Goal: Browse casually: Explore the website without a specific task or goal

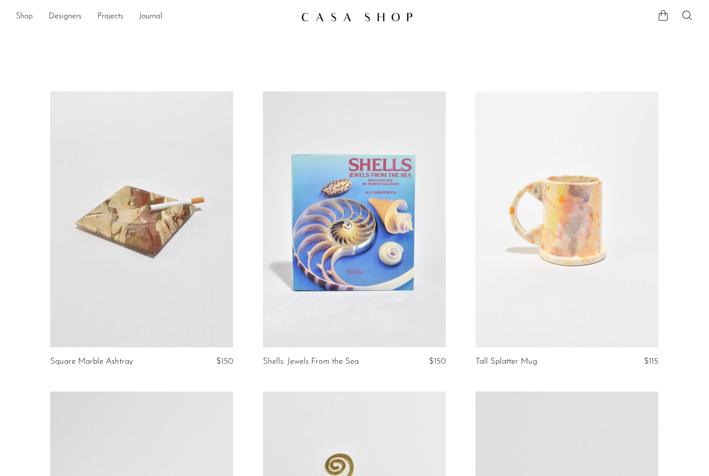
click at [23, 14] on link "Shop" at bounding box center [24, 16] width 17 height 13
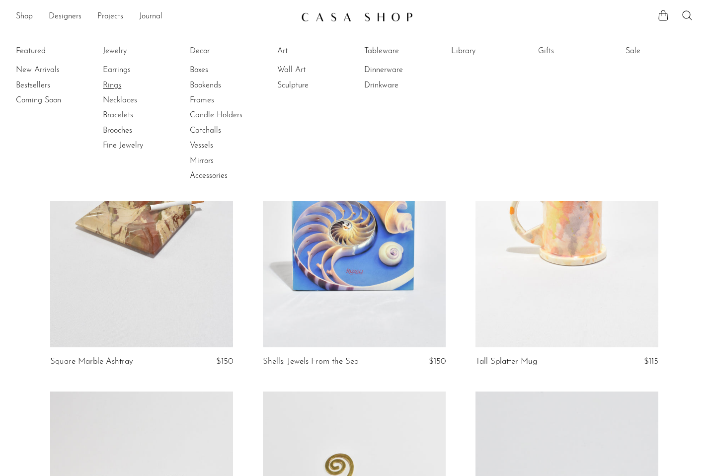
click at [111, 86] on link "Rings" at bounding box center [140, 85] width 74 height 11
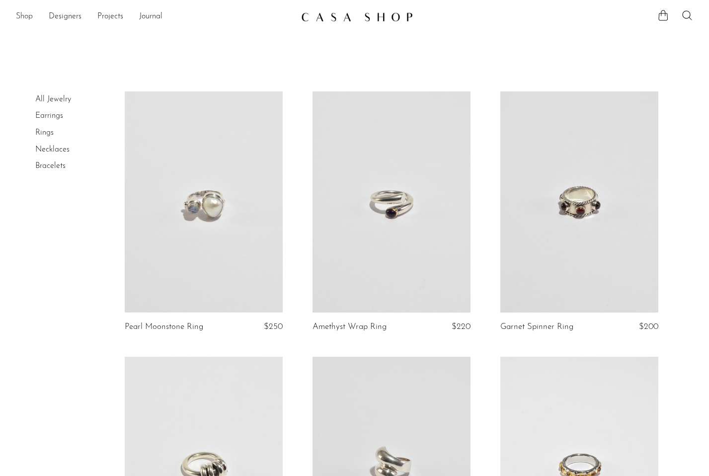
click at [31, 21] on link "Shop" at bounding box center [24, 16] width 17 height 13
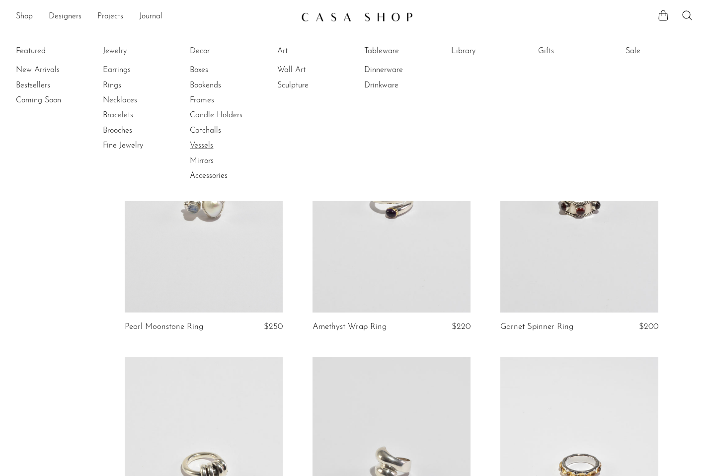
click at [207, 145] on link "Vessels" at bounding box center [227, 145] width 74 height 11
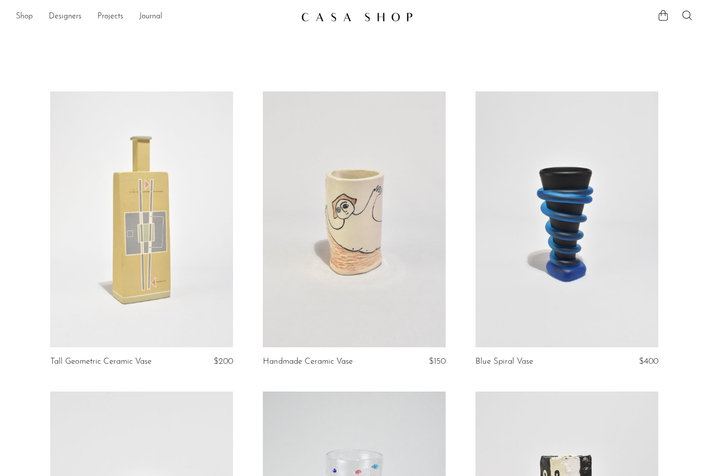
click at [30, 15] on link "Shop" at bounding box center [24, 16] width 17 height 13
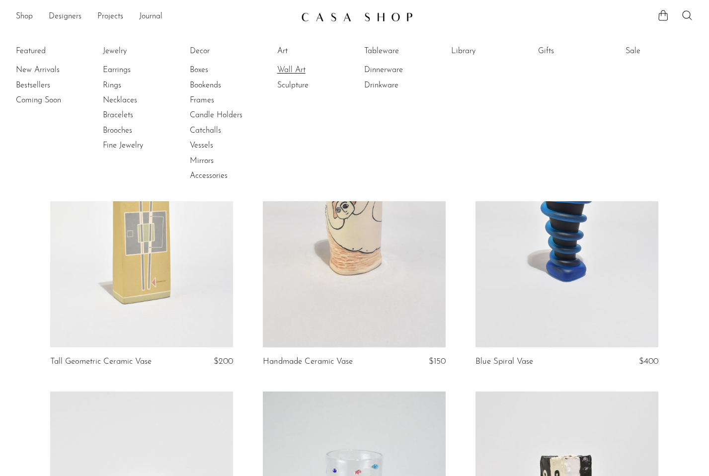
click at [290, 71] on link "Wall Art" at bounding box center [314, 70] width 74 height 11
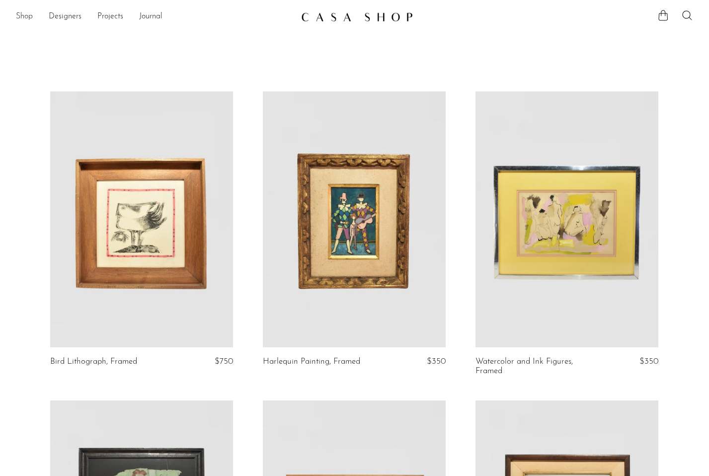
click at [21, 14] on link "Shop" at bounding box center [24, 16] width 17 height 13
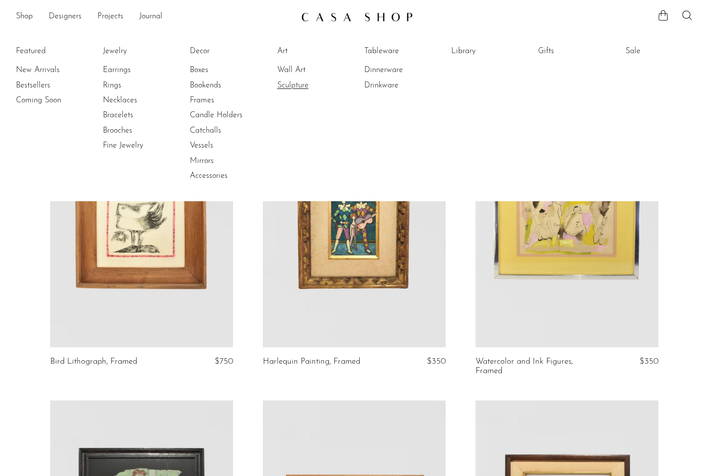
click at [290, 83] on link "Sculpture" at bounding box center [314, 85] width 74 height 11
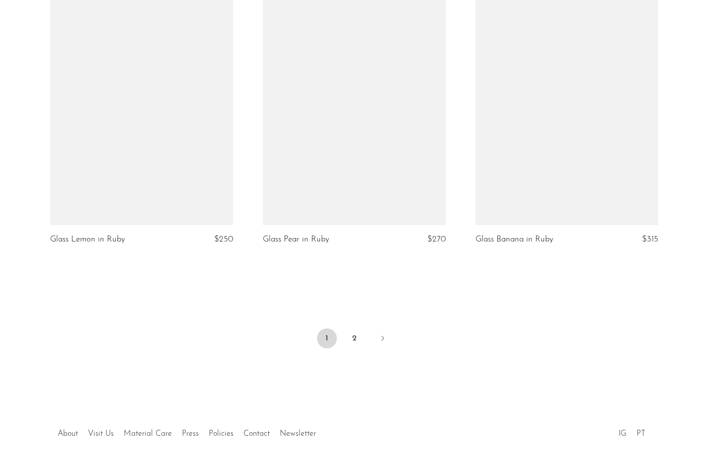
scroll to position [3474, 0]
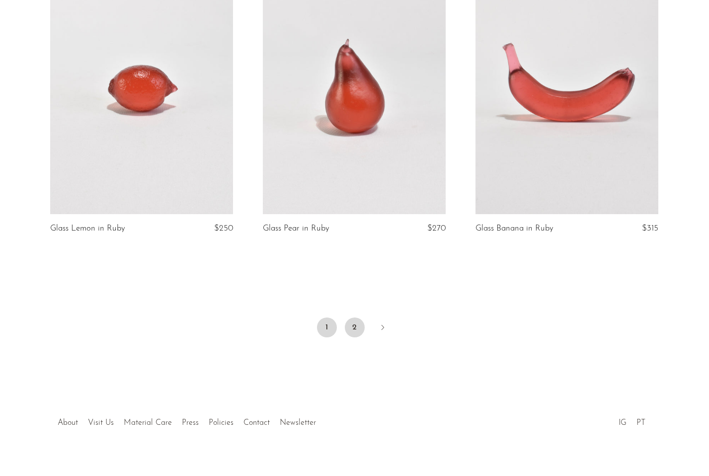
click at [354, 327] on link "2" at bounding box center [355, 327] width 20 height 20
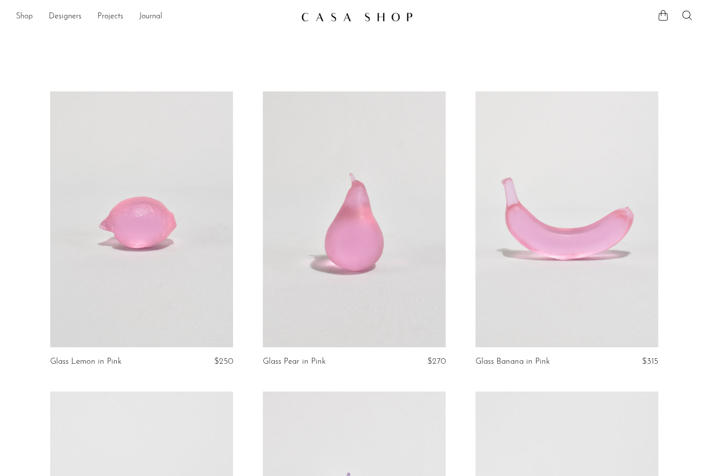
click at [22, 16] on link "Shop" at bounding box center [24, 16] width 17 height 13
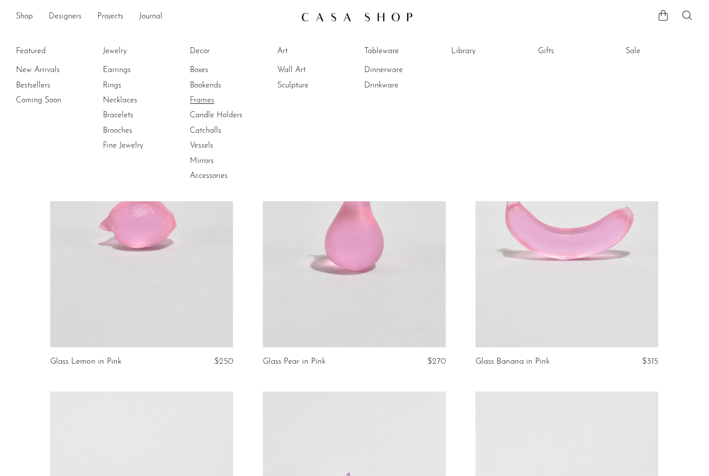
click at [200, 99] on link "Frames" at bounding box center [227, 100] width 74 height 11
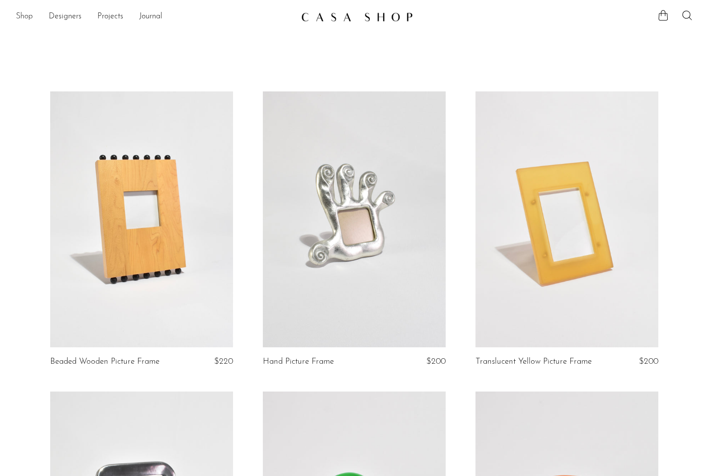
click at [28, 17] on link "Shop" at bounding box center [24, 16] width 17 height 13
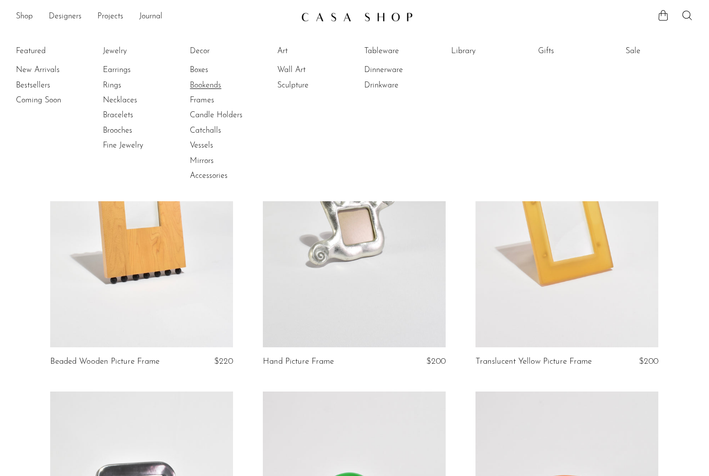
click at [210, 86] on link "Bookends" at bounding box center [227, 85] width 74 height 11
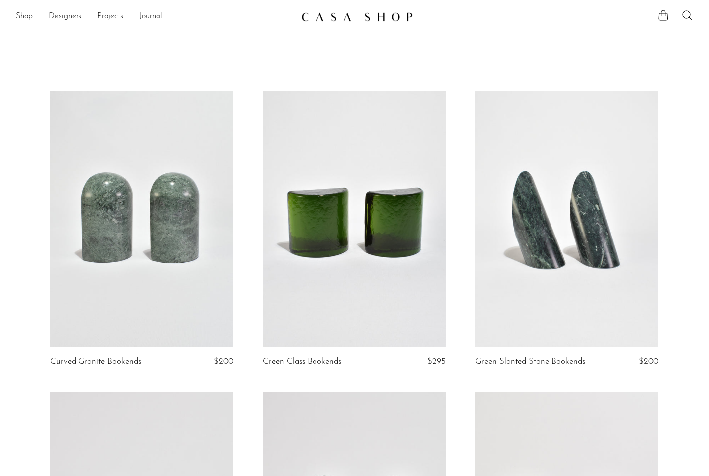
click at [22, 18] on link "Shop" at bounding box center [24, 16] width 17 height 13
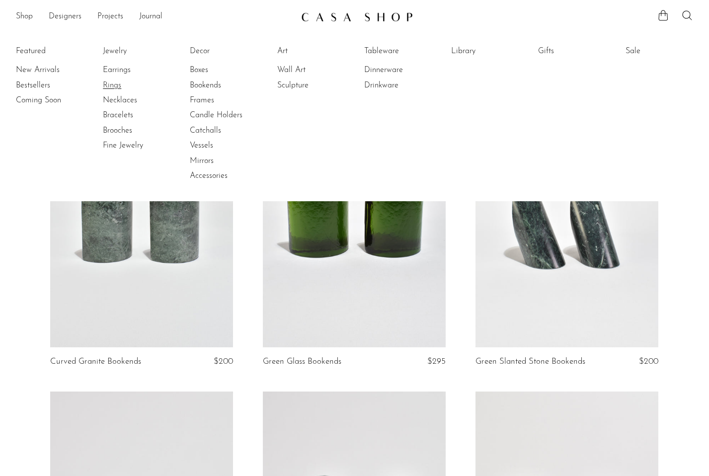
click at [119, 86] on link "Rings" at bounding box center [140, 85] width 74 height 11
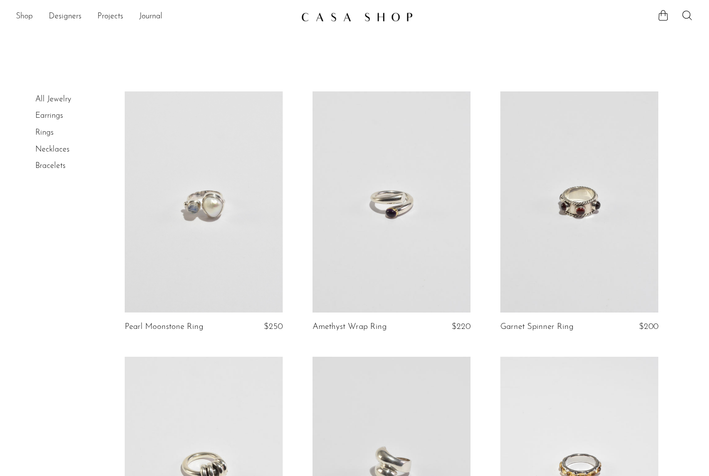
click at [27, 17] on link "Shop" at bounding box center [24, 16] width 17 height 13
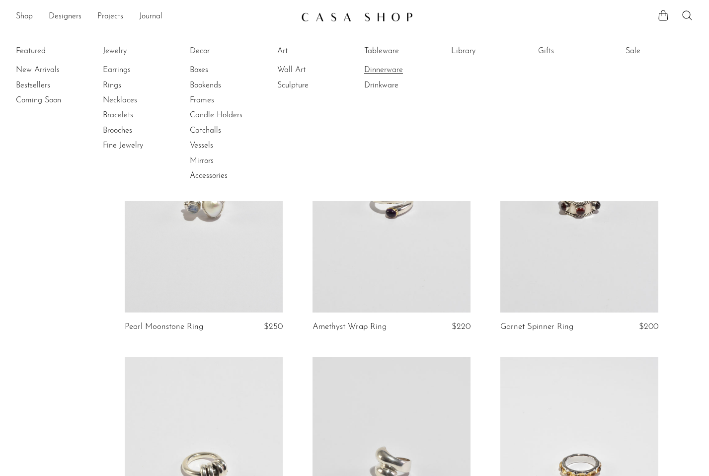
click at [374, 69] on link "Dinnerware" at bounding box center [401, 70] width 74 height 11
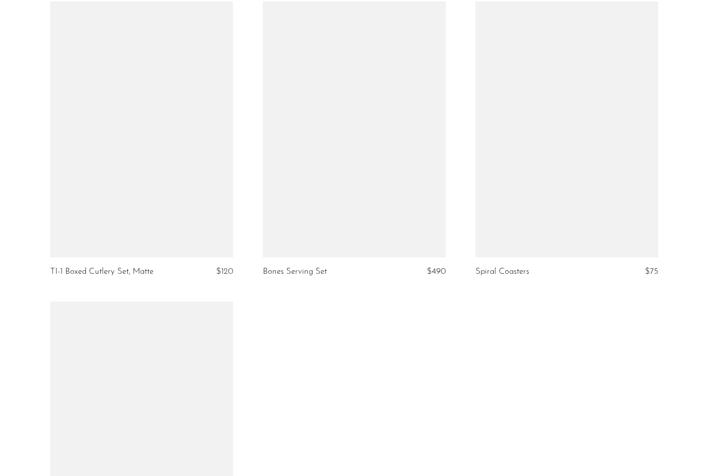
scroll to position [2817, 0]
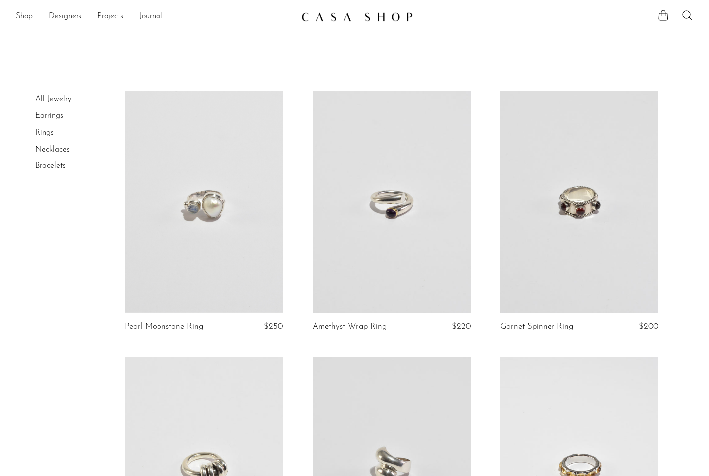
click at [27, 16] on link "Shop" at bounding box center [24, 16] width 17 height 13
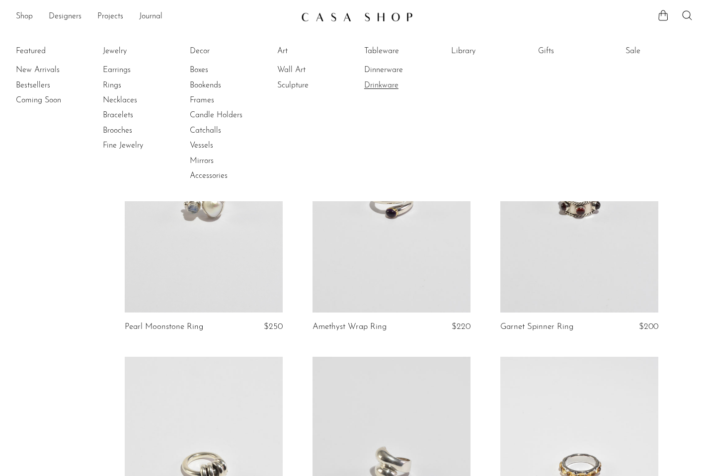
click at [378, 82] on link "Drinkware" at bounding box center [401, 85] width 74 height 11
